Goal: Information Seeking & Learning: Learn about a topic

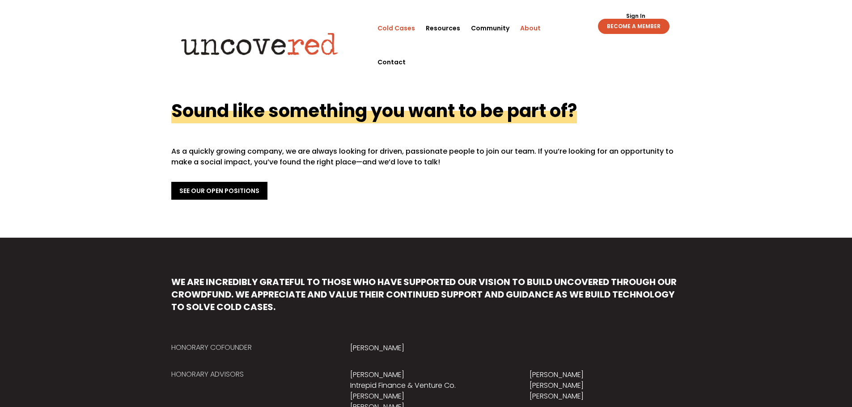
scroll to position [268, 0]
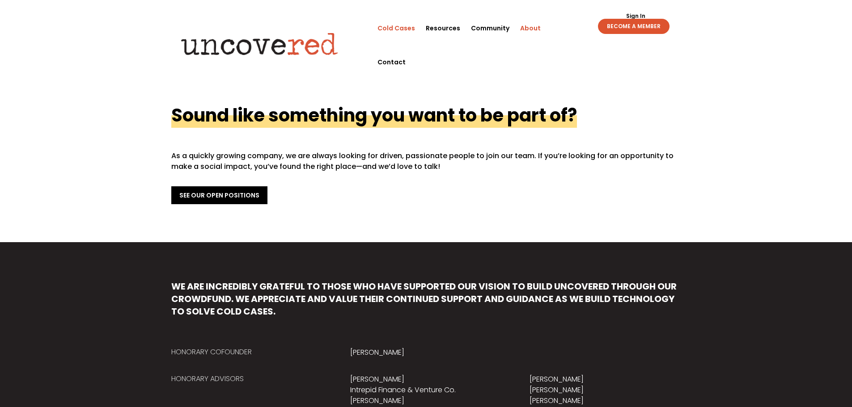
click at [403, 28] on link "Cold Cases" at bounding box center [396, 28] width 38 height 34
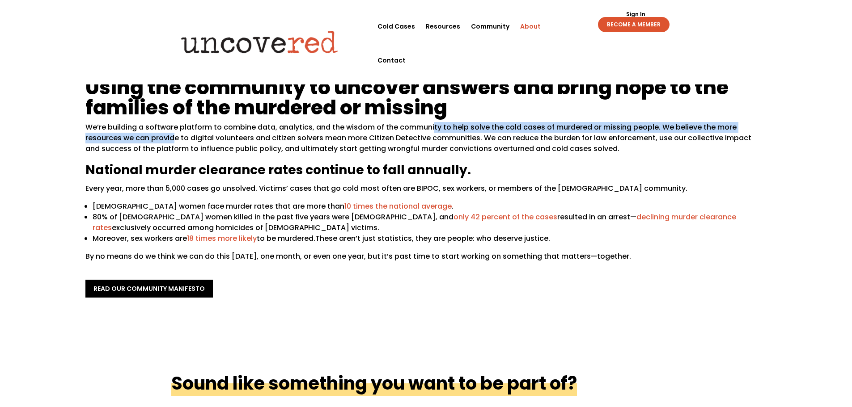
drag, startPoint x: 430, startPoint y: 127, endPoint x: 137, endPoint y: 133, distance: 293.5
click at [136, 133] on p "We’re building a software platform to combine data, analytics, and the wisdom o…" at bounding box center [426, 141] width 682 height 39
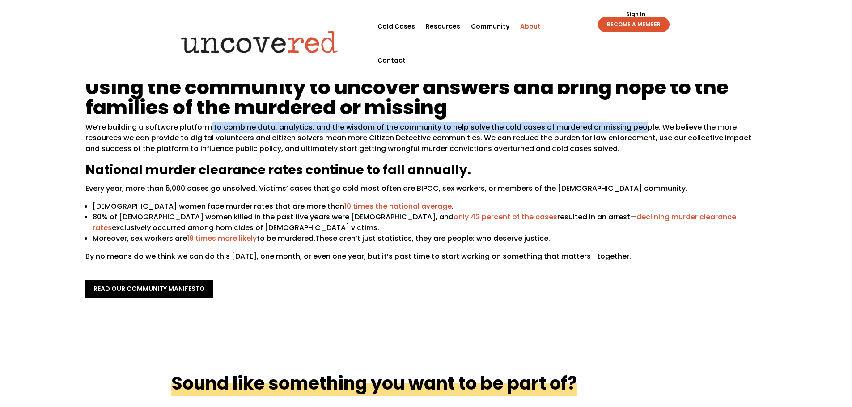
drag, startPoint x: 208, startPoint y: 129, endPoint x: 640, endPoint y: 129, distance: 431.6
click at [640, 129] on p "We’re building a software platform to combine data, analytics, and the wisdom o…" at bounding box center [426, 141] width 682 height 39
click at [391, 25] on link "Cold Cases" at bounding box center [396, 26] width 38 height 34
